Goal: Task Accomplishment & Management: Use online tool/utility

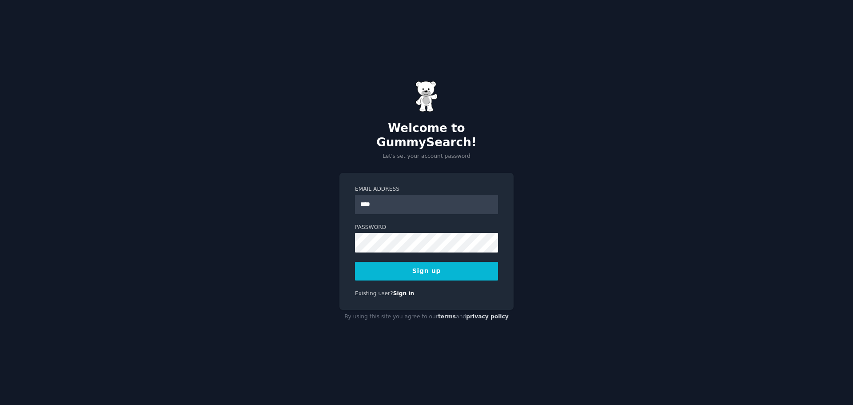
type input "**********"
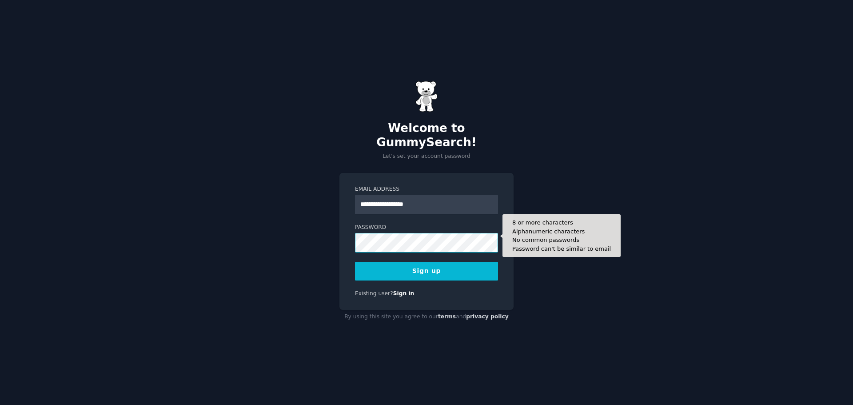
click at [355, 262] on button "Sign up" at bounding box center [426, 271] width 143 height 19
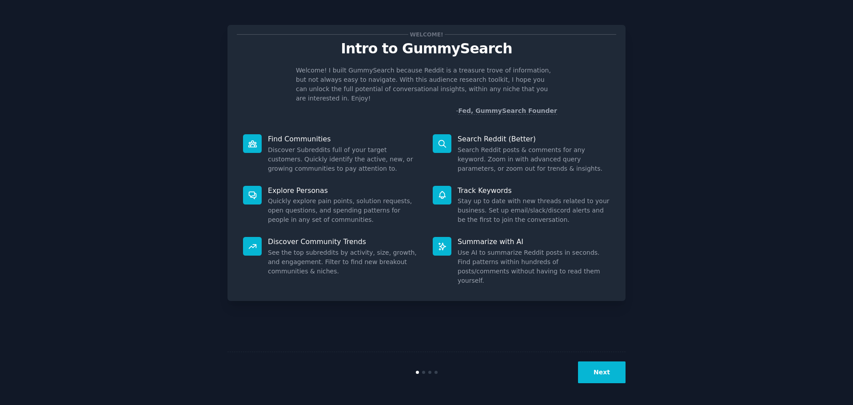
click at [618, 371] on button "Next" at bounding box center [602, 372] width 48 height 22
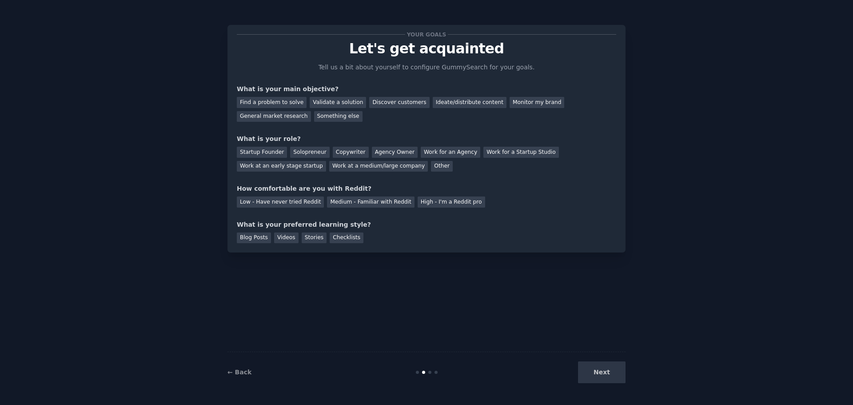
click at [617, 375] on div "Next" at bounding box center [558, 372] width 133 height 22
click at [277, 104] on div "Find a problem to solve" at bounding box center [272, 102] width 70 height 11
click at [431, 168] on div "Other" at bounding box center [442, 166] width 22 height 11
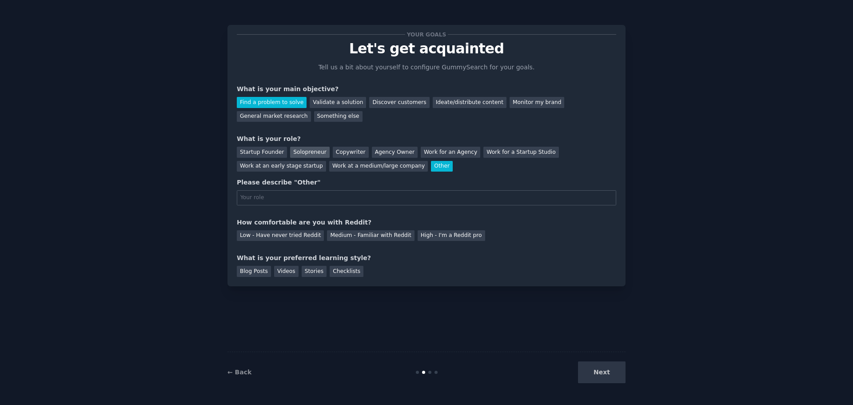
click at [302, 155] on div "Solopreneur" at bounding box center [309, 152] width 39 height 11
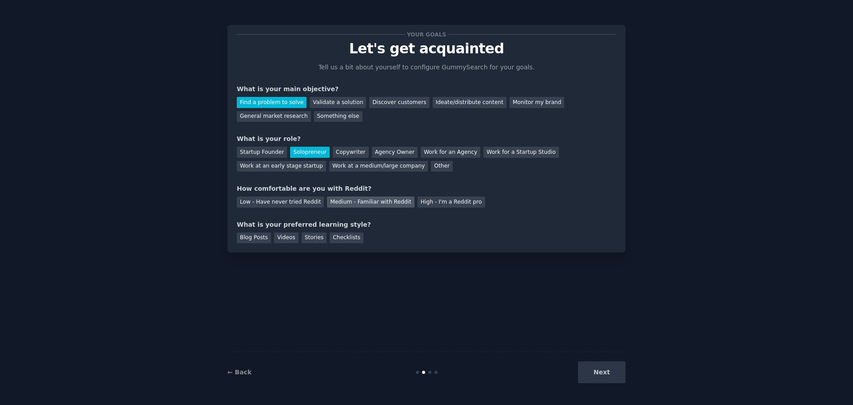
click at [357, 202] on div "Medium - Familiar with Reddit" at bounding box center [370, 201] width 87 height 11
click at [284, 237] on div "Videos" at bounding box center [286, 237] width 24 height 11
click at [244, 238] on div "Blog Posts" at bounding box center [254, 237] width 34 height 11
click at [274, 238] on div "Videos" at bounding box center [286, 237] width 24 height 11
click at [596, 379] on button "Next" at bounding box center [602, 372] width 48 height 22
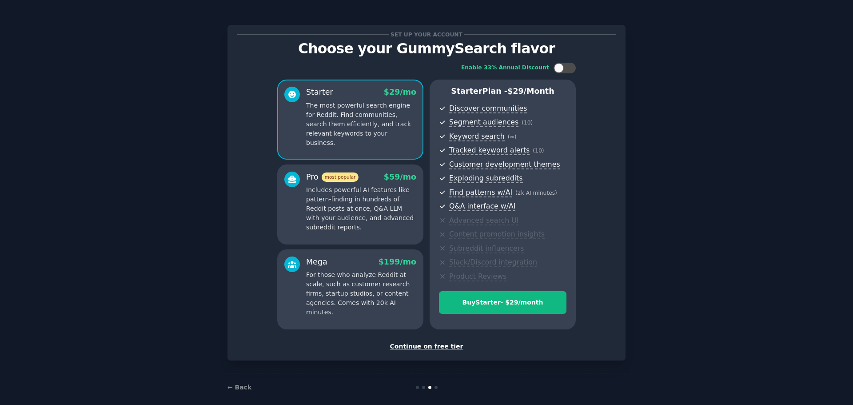
scroll to position [9, 0]
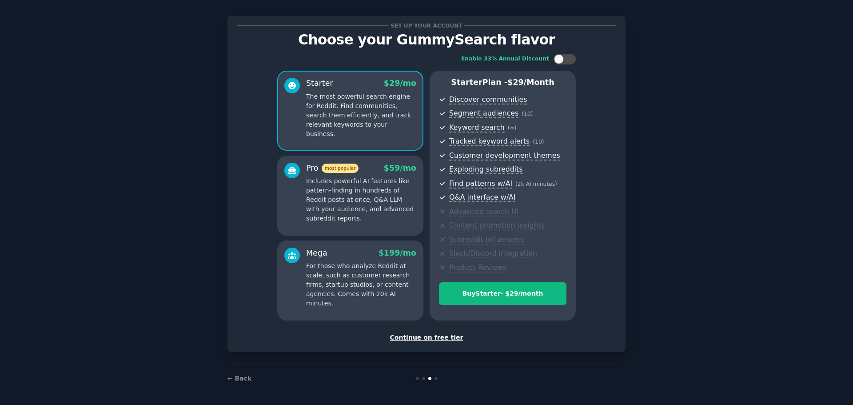
click at [449, 340] on div "Continue on free tier" at bounding box center [426, 337] width 379 height 9
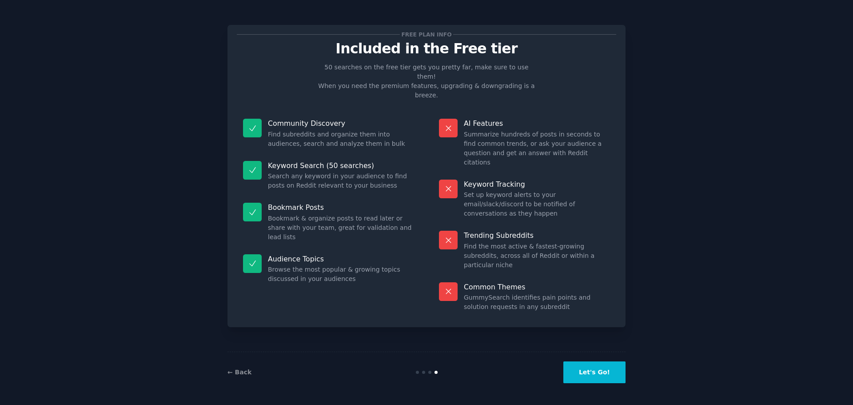
click at [593, 379] on button "Let's Go!" at bounding box center [594, 372] width 62 height 22
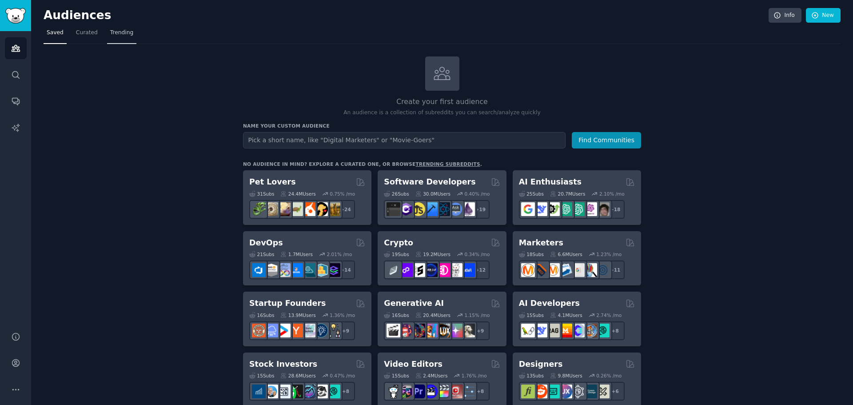
click at [116, 38] on link "Trending" at bounding box center [121, 35] width 29 height 18
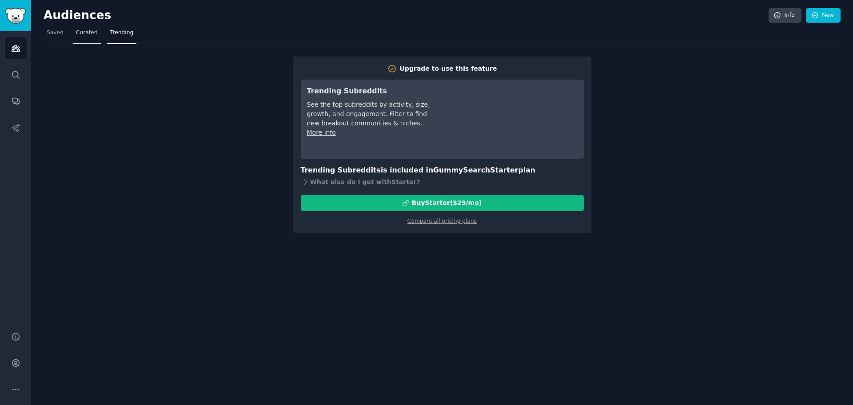
click at [88, 37] on link "Curated" at bounding box center [87, 35] width 28 height 18
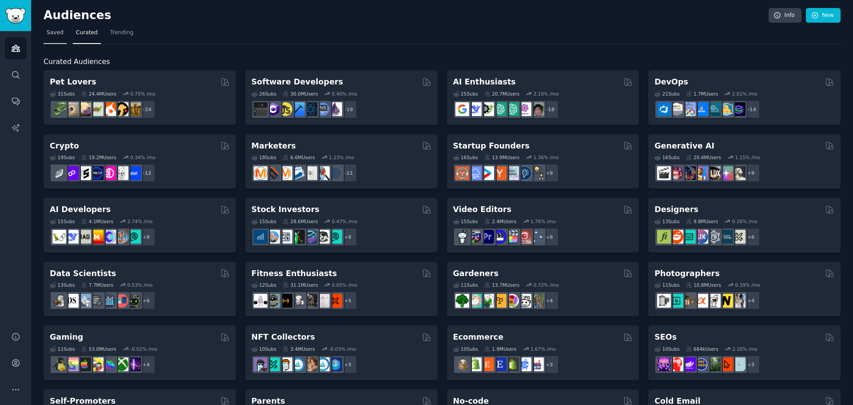
click at [60, 38] on link "Saved" at bounding box center [55, 35] width 23 height 18
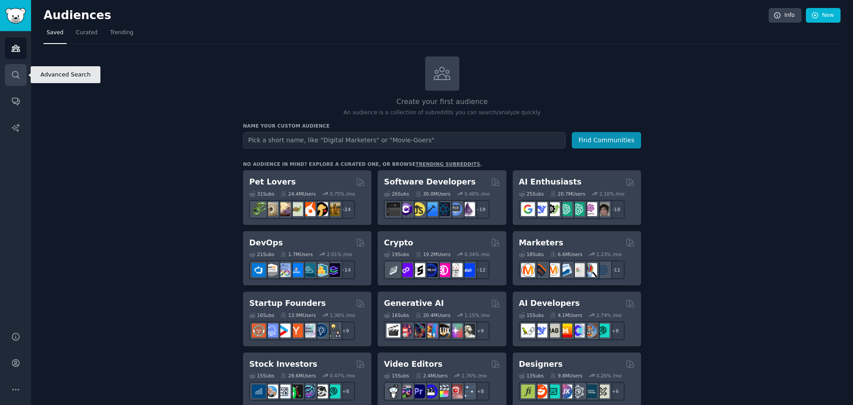
click at [20, 71] on icon "Sidebar" at bounding box center [15, 74] width 9 height 9
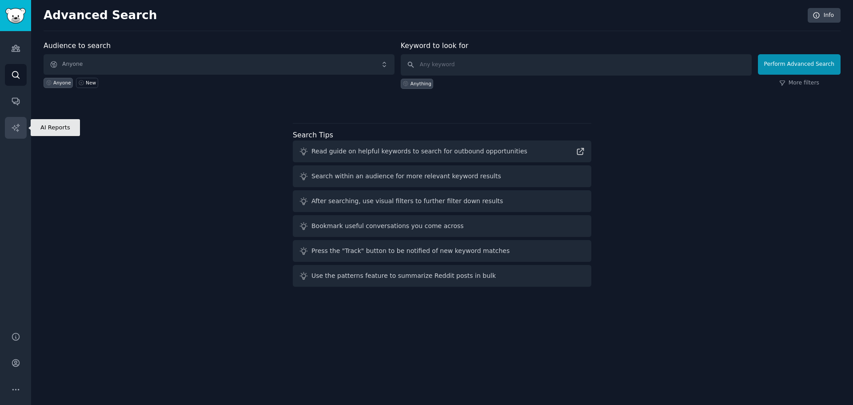
click at [21, 129] on link "AI Reports" at bounding box center [16, 128] width 22 height 22
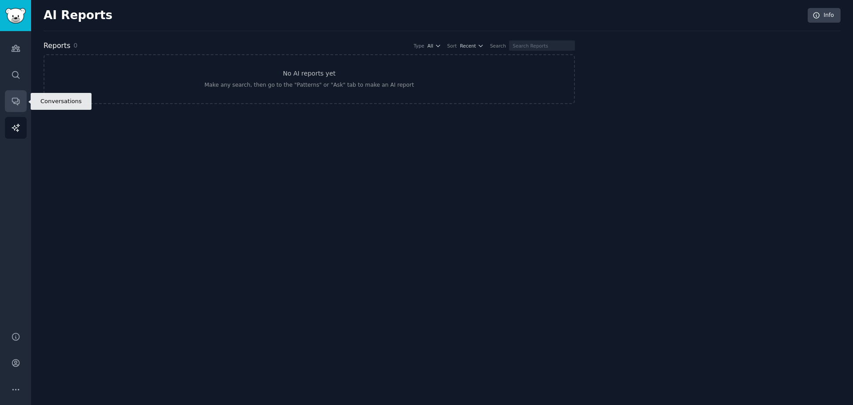
click at [18, 103] on icon "Sidebar" at bounding box center [15, 101] width 7 height 7
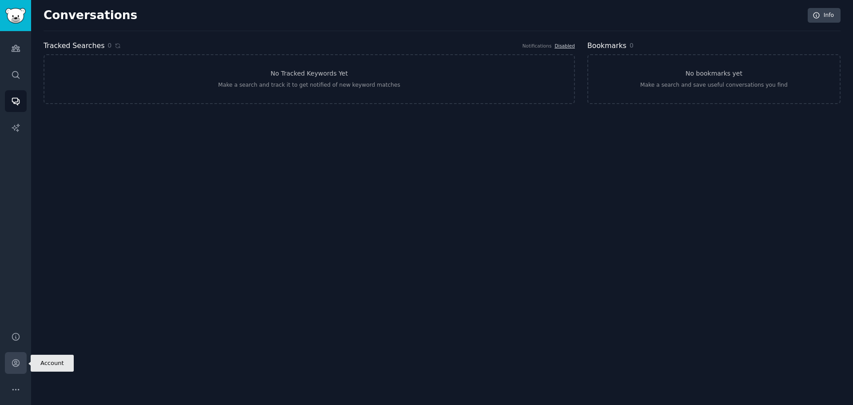
click at [16, 359] on icon "Sidebar" at bounding box center [15, 362] width 7 height 7
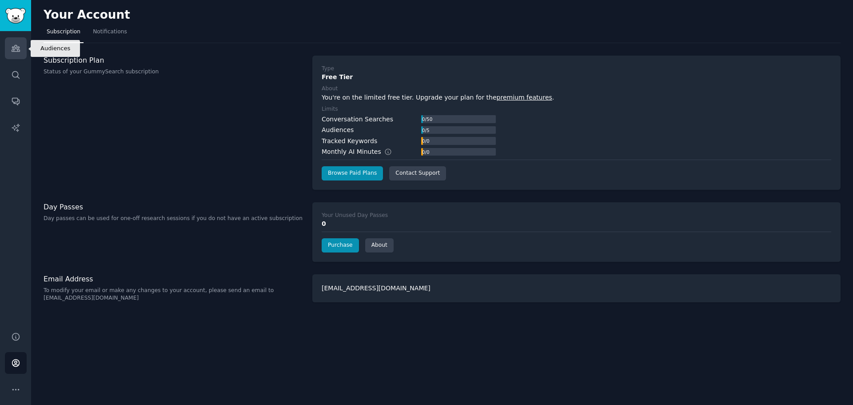
click at [14, 53] on link "Audiences" at bounding box center [16, 48] width 22 height 22
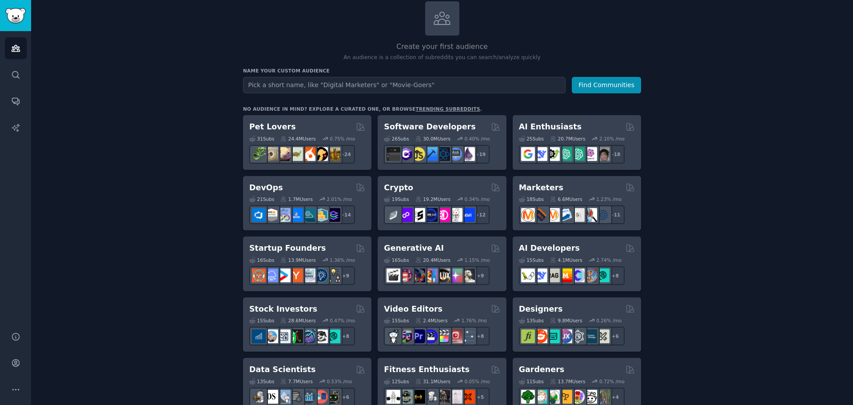
scroll to position [43, 0]
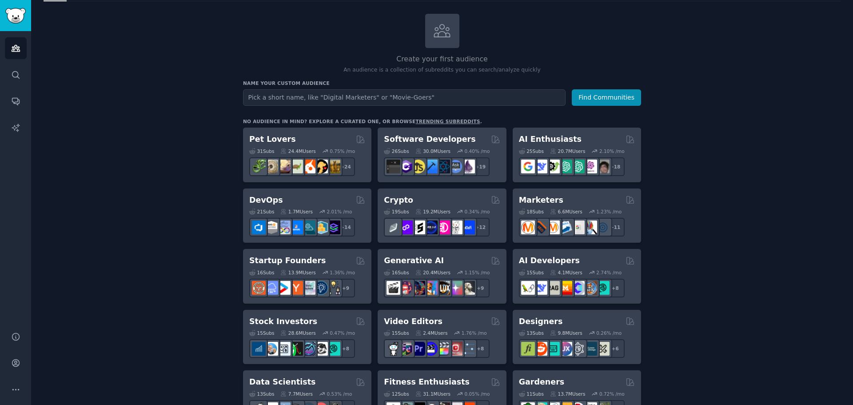
click at [383, 103] on input "text" at bounding box center [404, 97] width 322 height 16
type input "students"
click at [572, 89] on button "Find Communities" at bounding box center [606, 97] width 69 height 16
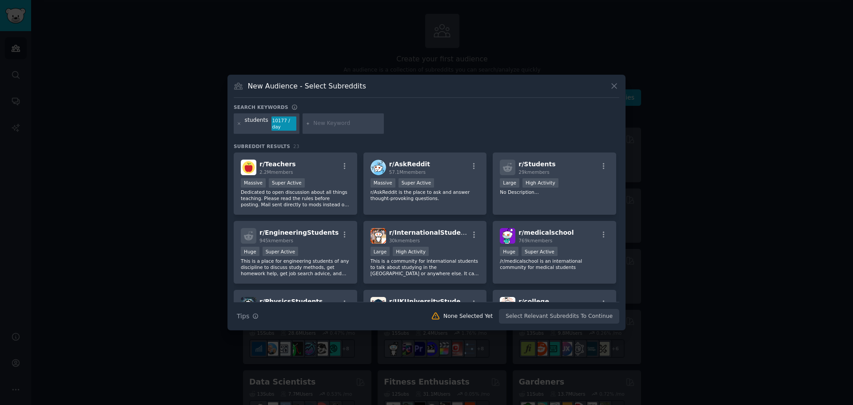
click at [437, 135] on div "students 10177 / day" at bounding box center [426, 125] width 385 height 24
click at [530, 203] on div "r/ Students 29k members Large High Activity No Description..." at bounding box center [553, 183] width 123 height 63
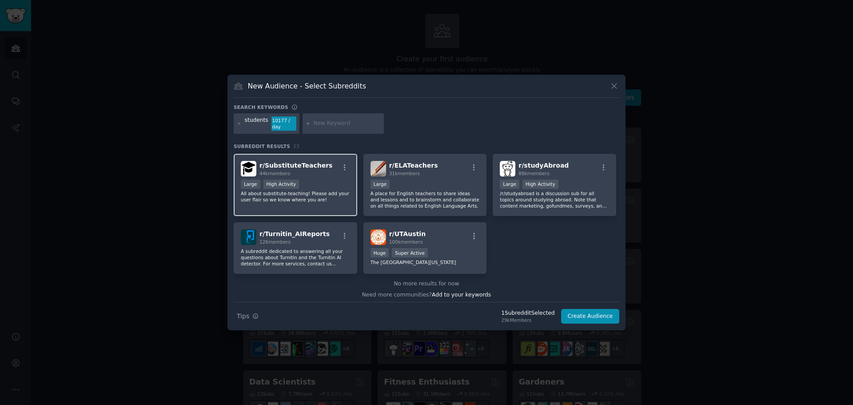
scroll to position [413, 0]
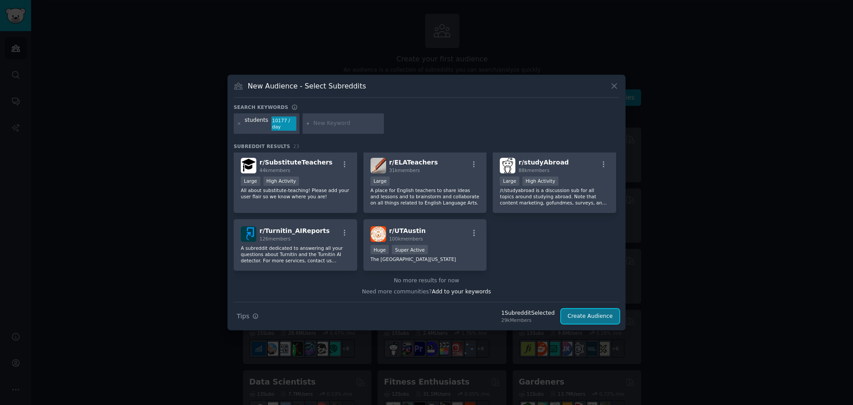
click at [601, 314] on button "Create Audience" at bounding box center [590, 316] width 59 height 15
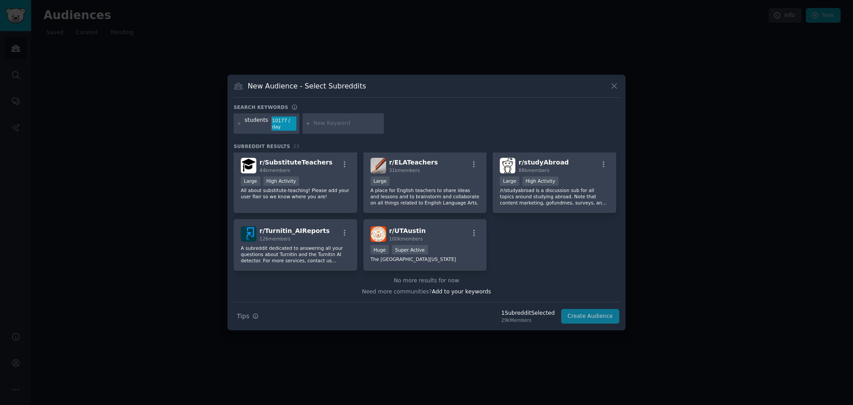
scroll to position [0, 0]
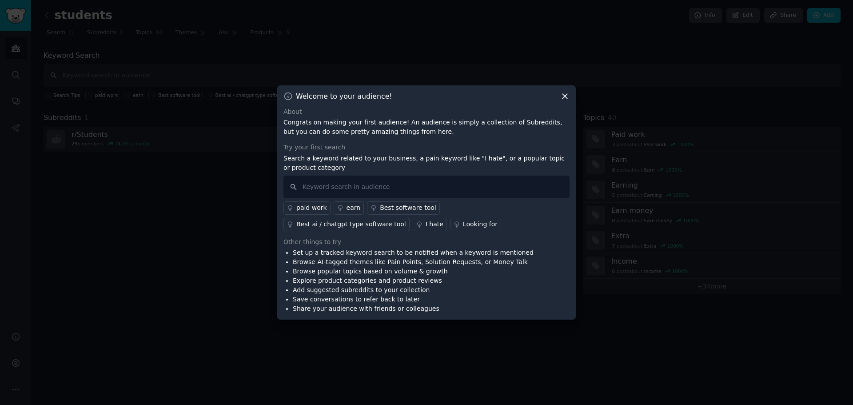
click at [564, 93] on icon at bounding box center [564, 95] width 9 height 9
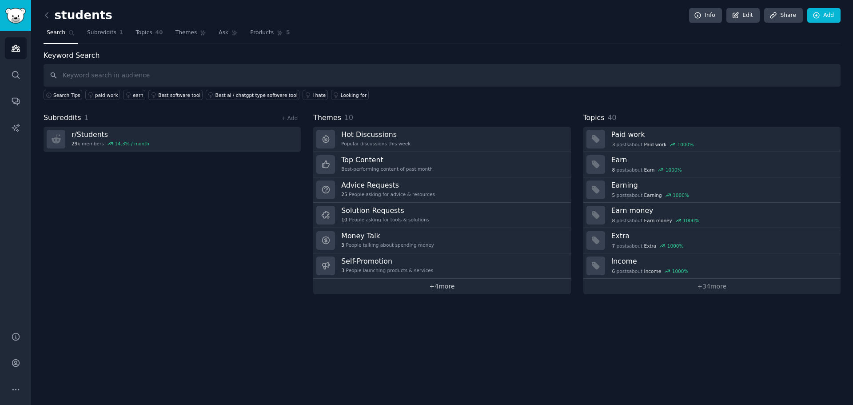
click at [432, 290] on link "+ 4 more" at bounding box center [441, 286] width 257 height 16
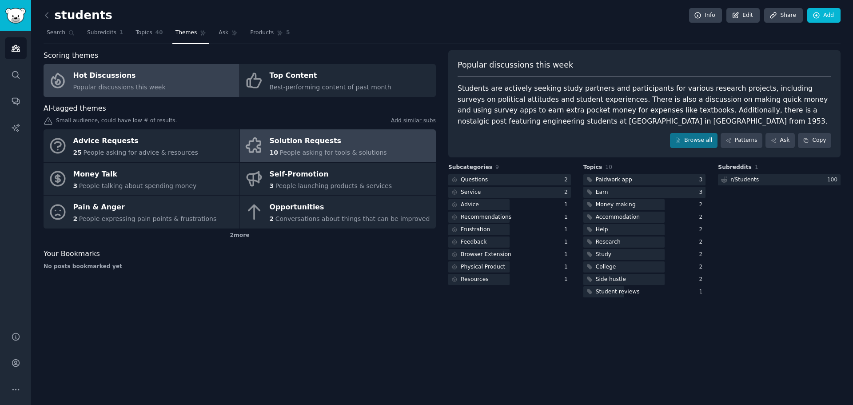
click at [326, 151] on span "People asking for tools & solutions" at bounding box center [332, 152] width 107 height 7
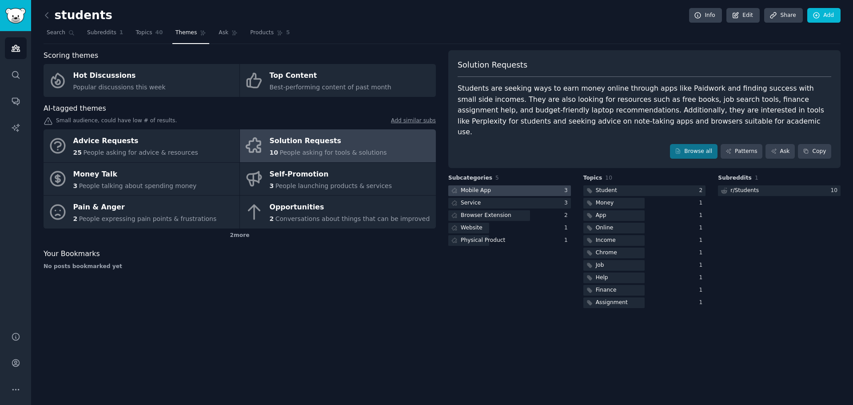
click at [488, 187] on div "Mobile App" at bounding box center [476, 191] width 30 height 8
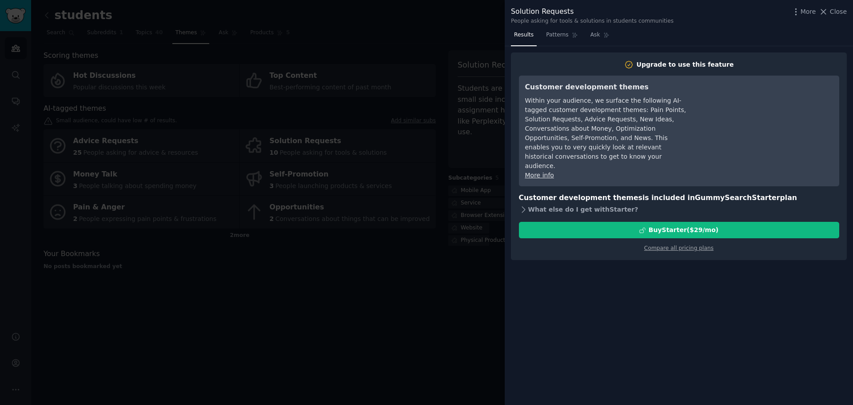
click at [525, 205] on icon at bounding box center [523, 209] width 9 height 9
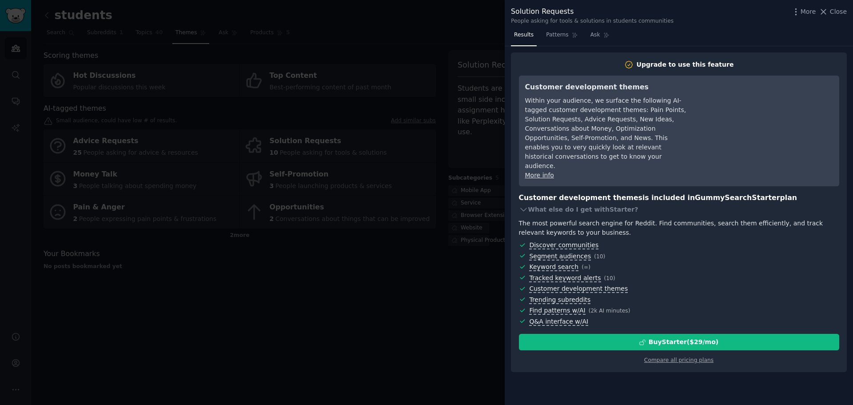
click at [410, 274] on div at bounding box center [426, 202] width 853 height 405
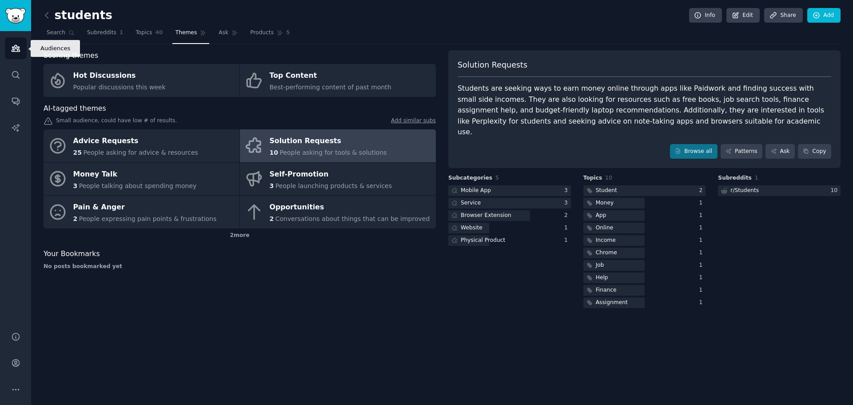
click at [20, 54] on link "Audiences" at bounding box center [16, 48] width 22 height 22
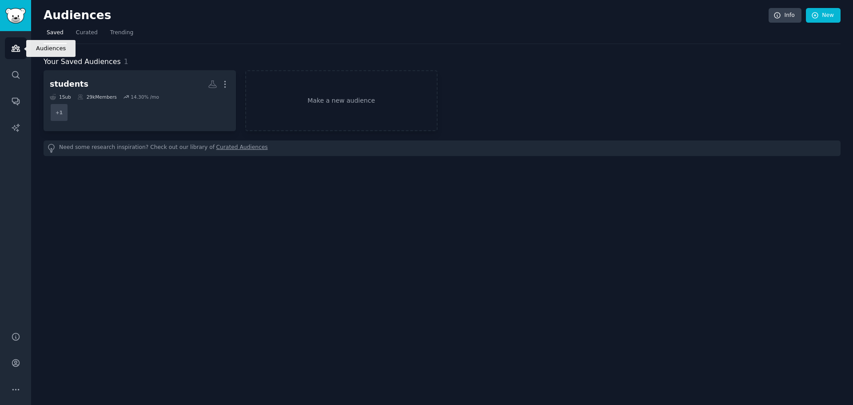
click at [17, 52] on icon "Sidebar" at bounding box center [15, 48] width 9 height 9
